Goal: Navigation & Orientation: Find specific page/section

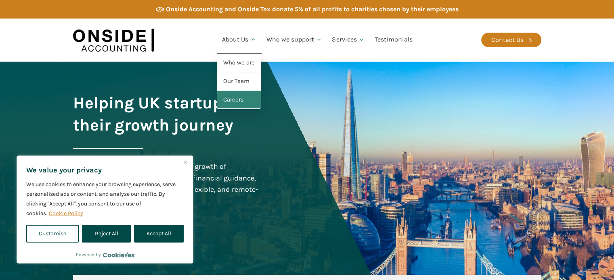
click at [240, 96] on link "Careers" at bounding box center [239, 100] width 44 height 19
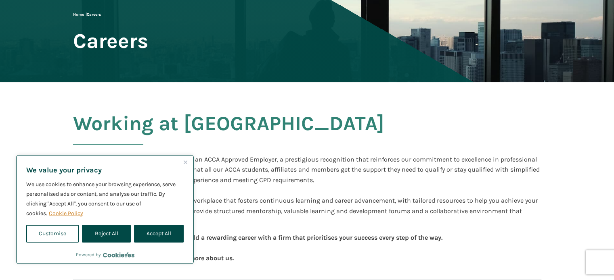
click at [163, 230] on button "Accept All" at bounding box center [159, 234] width 50 height 18
checkbox input "true"
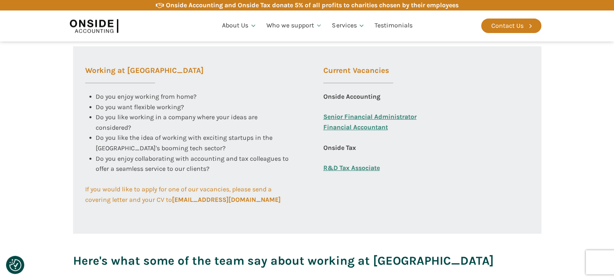
scroll to position [323, 0]
